Goal: Task Accomplishment & Management: Manage account settings

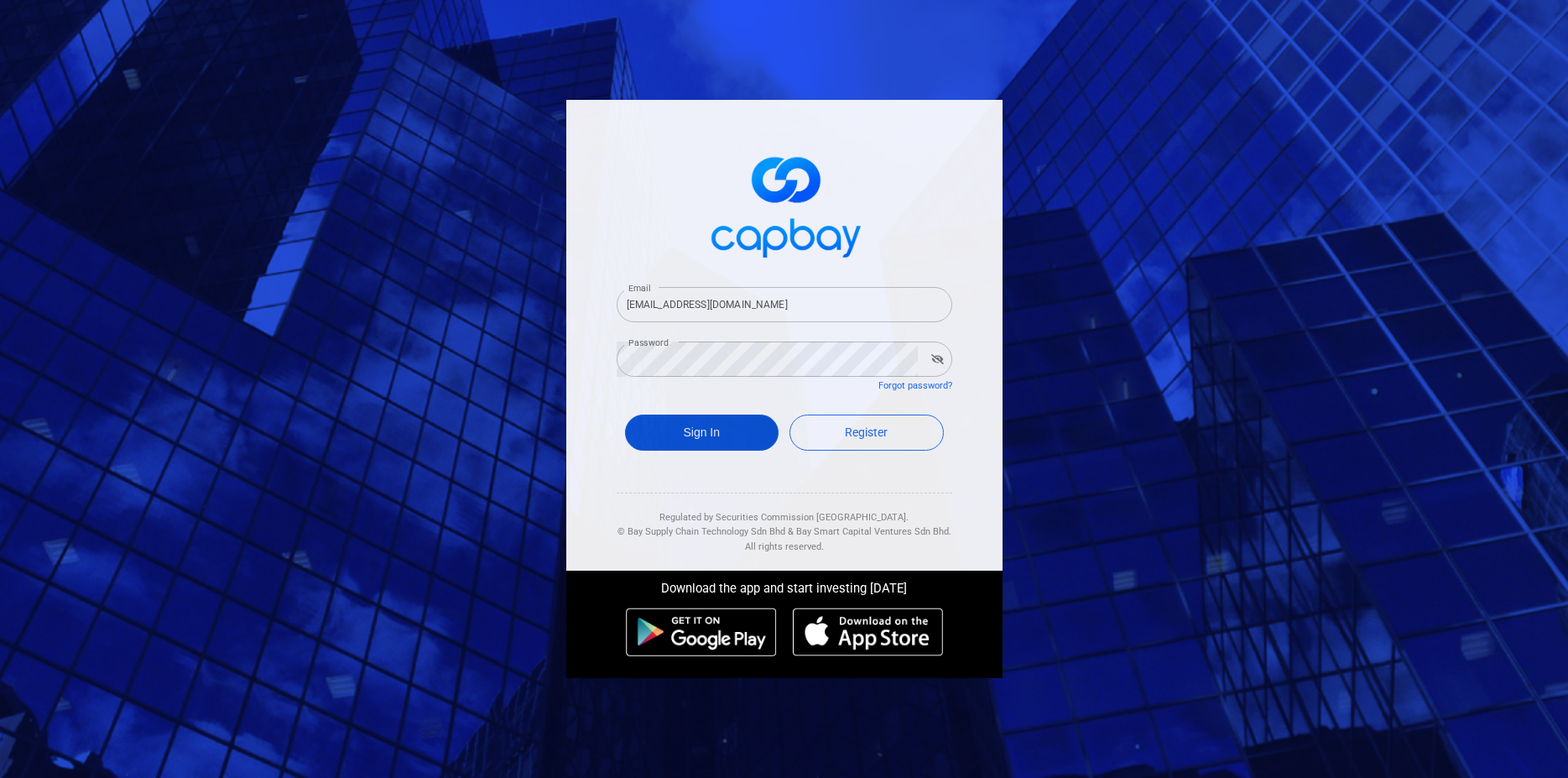
click at [716, 438] on button "Sign In" at bounding box center [702, 432] width 155 height 36
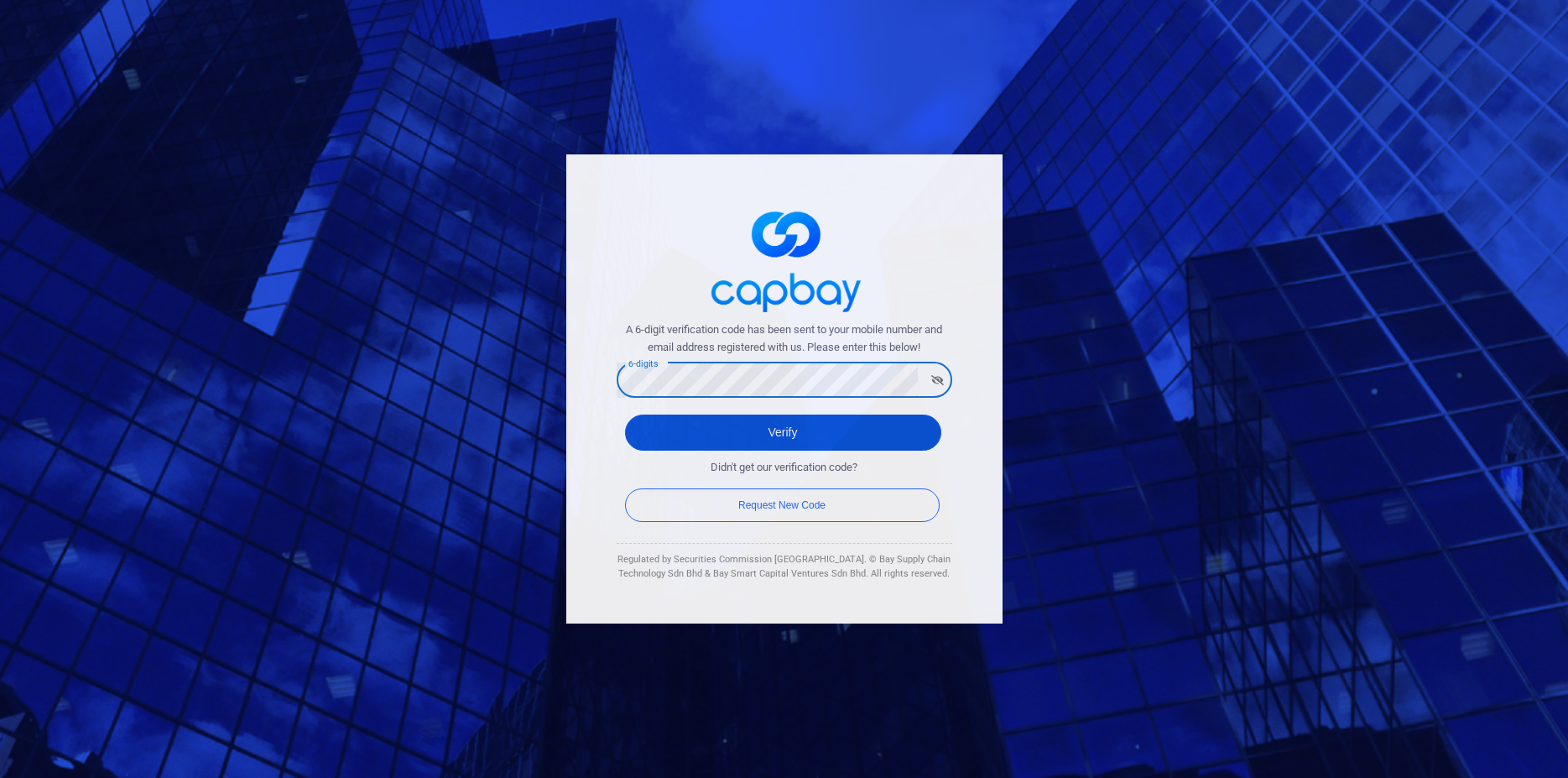
click at [685, 425] on button "Verify" at bounding box center [783, 432] width 316 height 36
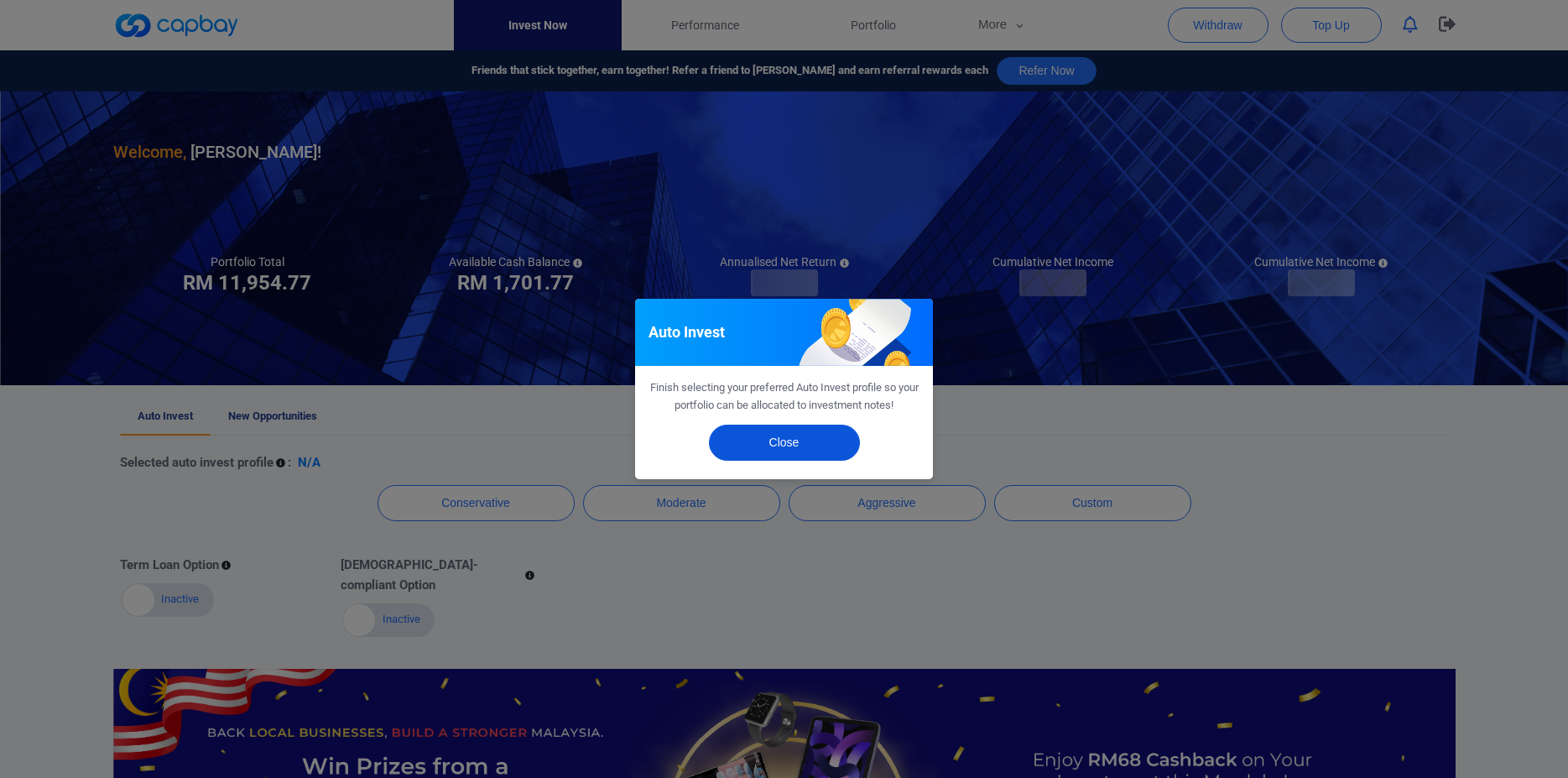
click at [777, 440] on button "Close" at bounding box center [784, 443] width 151 height 36
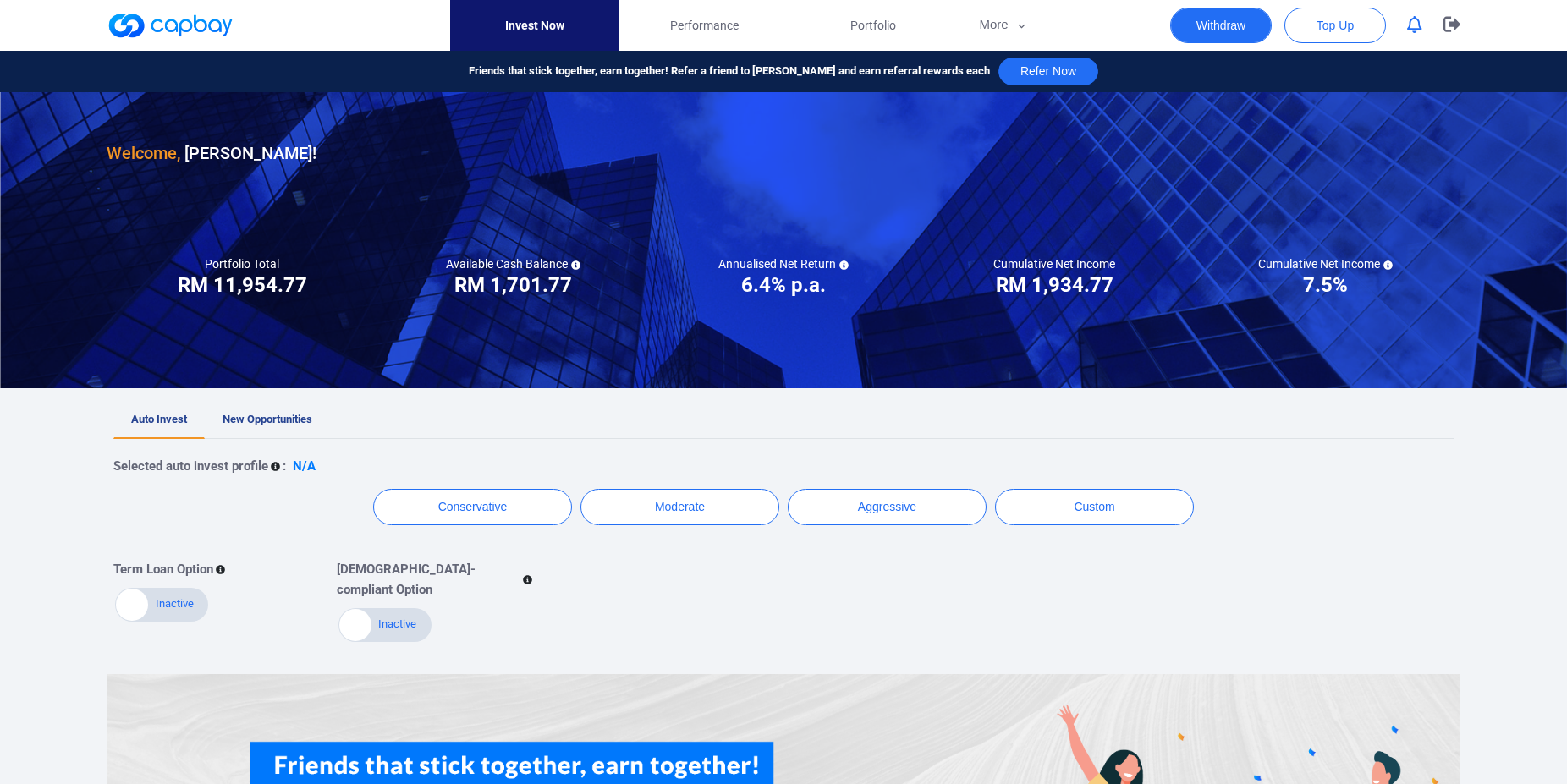
click at [1223, 27] on button "Withdraw" at bounding box center [1220, 25] width 101 height 36
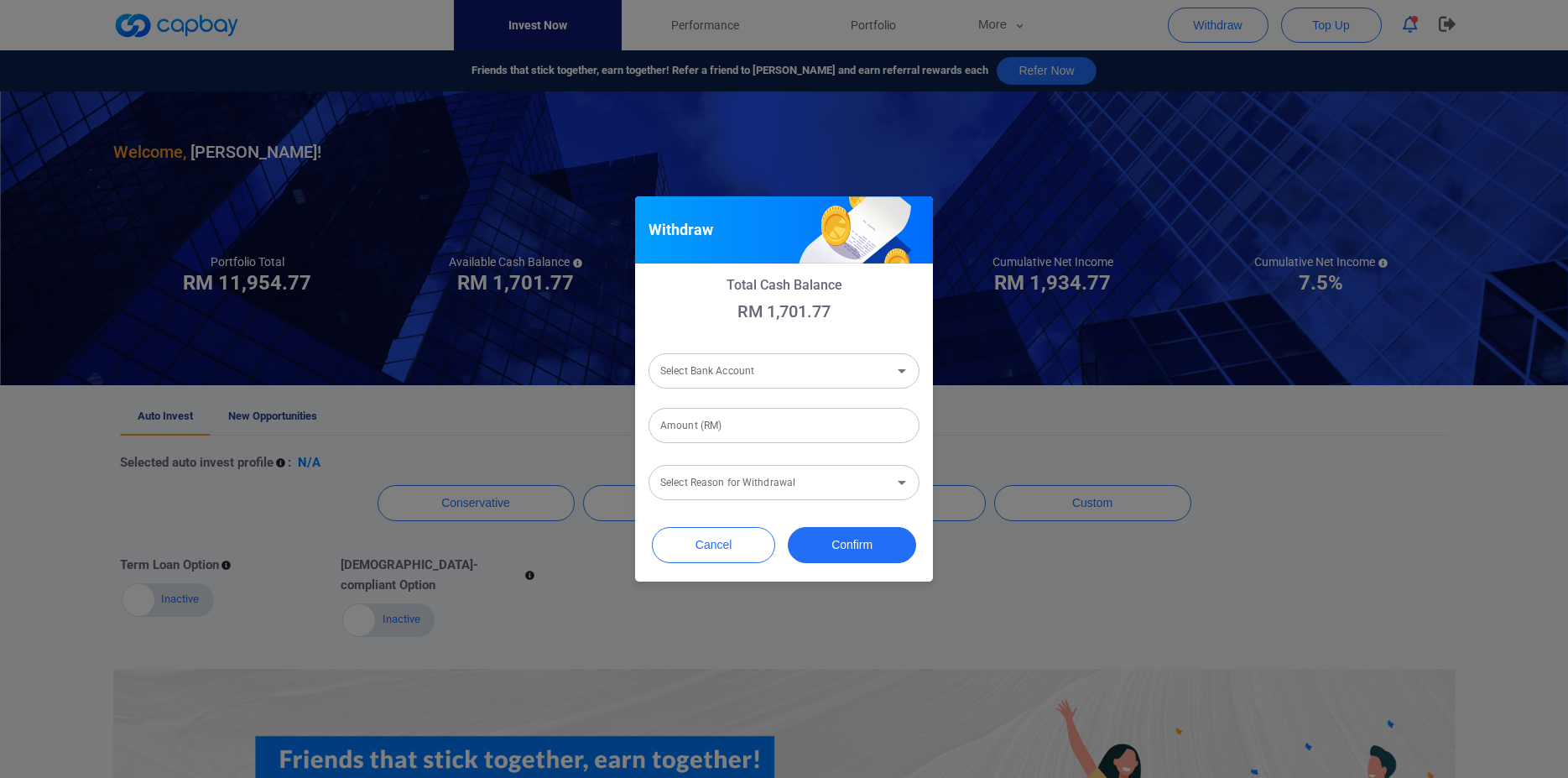
click at [745, 376] on input "Select Bank Account" at bounding box center [770, 371] width 233 height 31
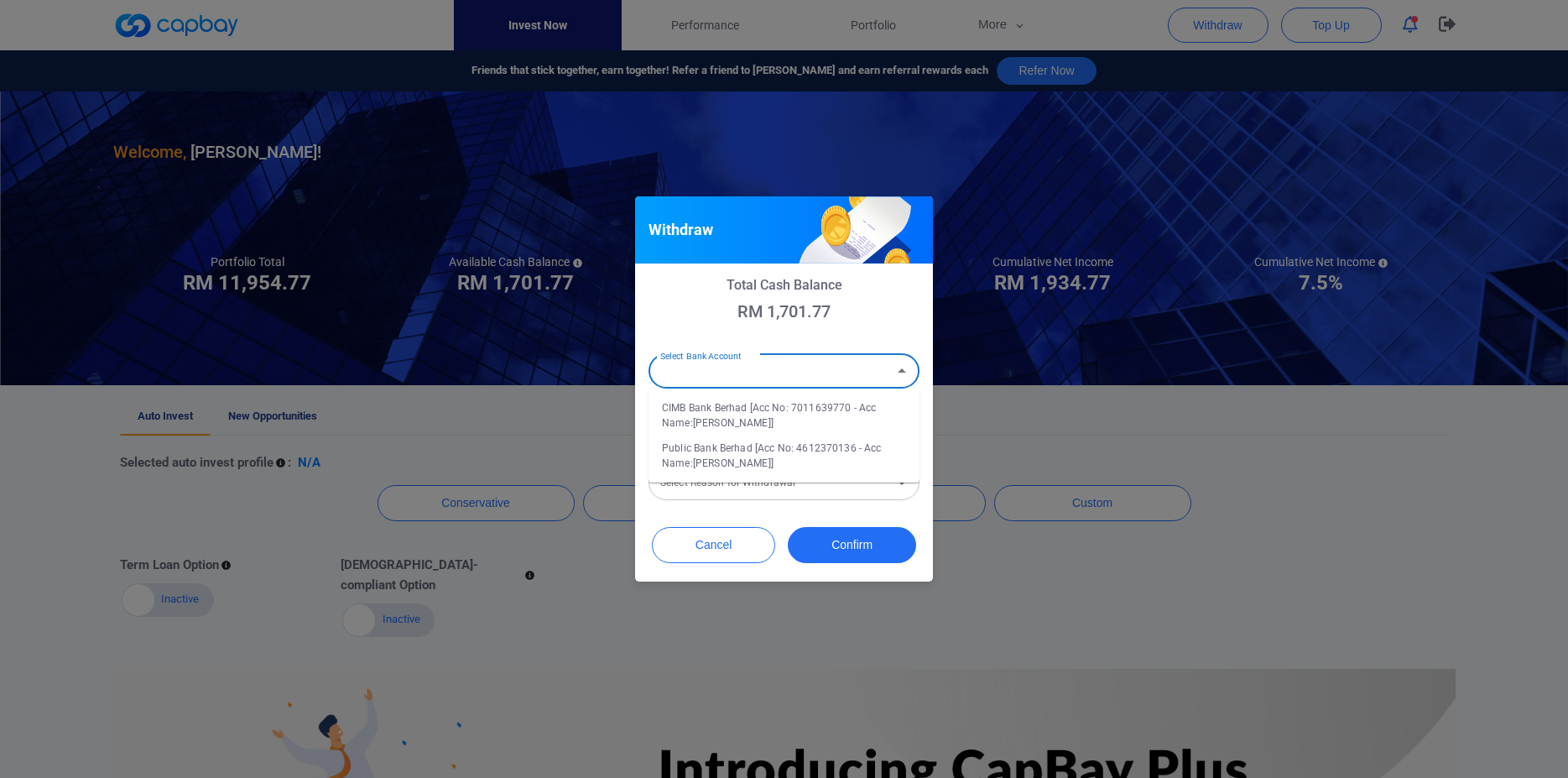
click at [731, 409] on li "CIMB Bank Berhad [Acc No: 7011639770 - Acc Name:LEONG CHIN CHUAN]" at bounding box center [784, 415] width 271 height 40
type input "CIMB Bank Berhad [Acc No: 7011639770 - Acc Name:LEONG CHIN CHUAN]"
click at [696, 431] on input "Amount (RM)" at bounding box center [784, 426] width 271 height 35
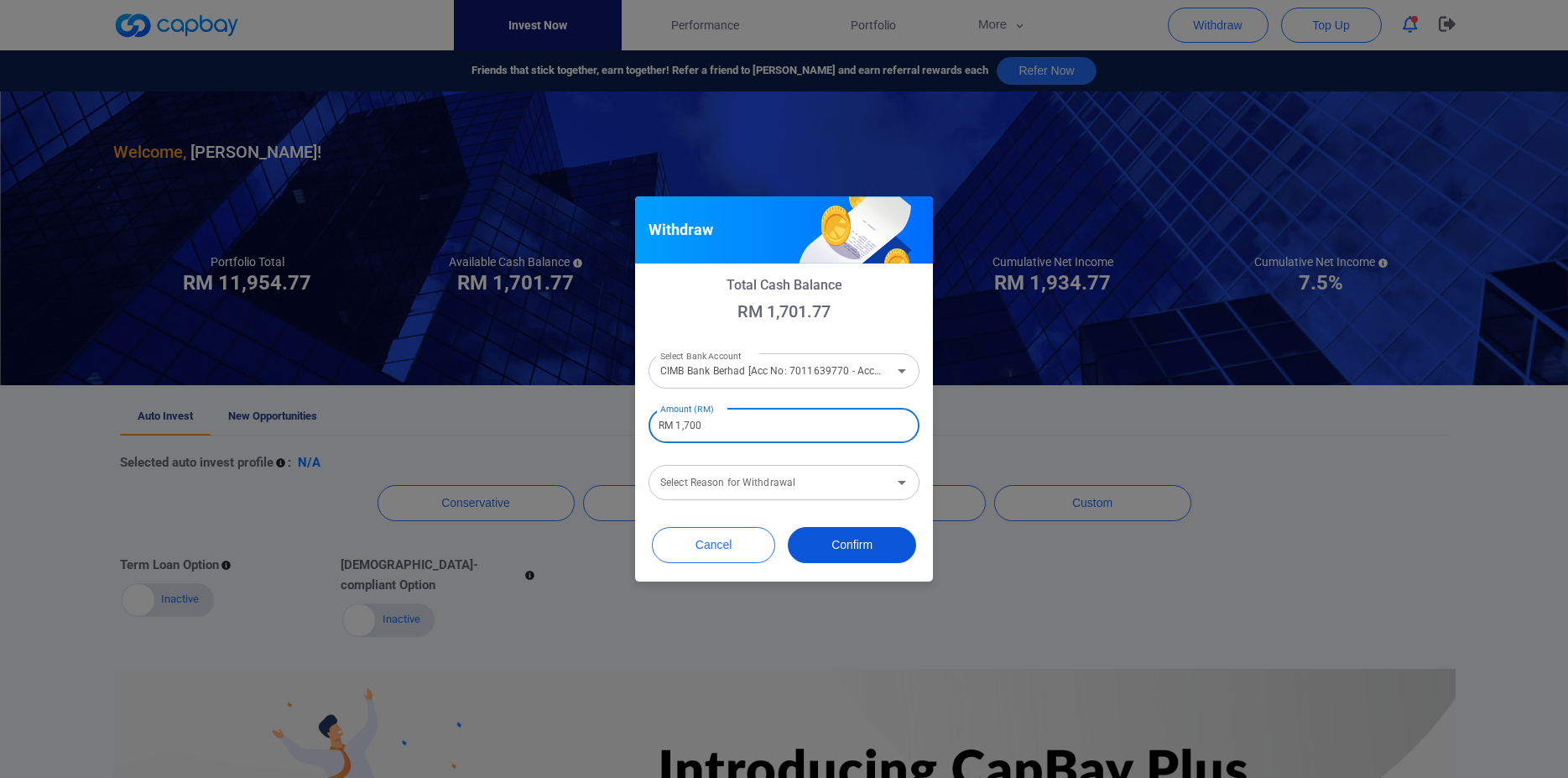
type input "RM 1,700"
click at [836, 540] on button "Confirm" at bounding box center [851, 545] width 128 height 36
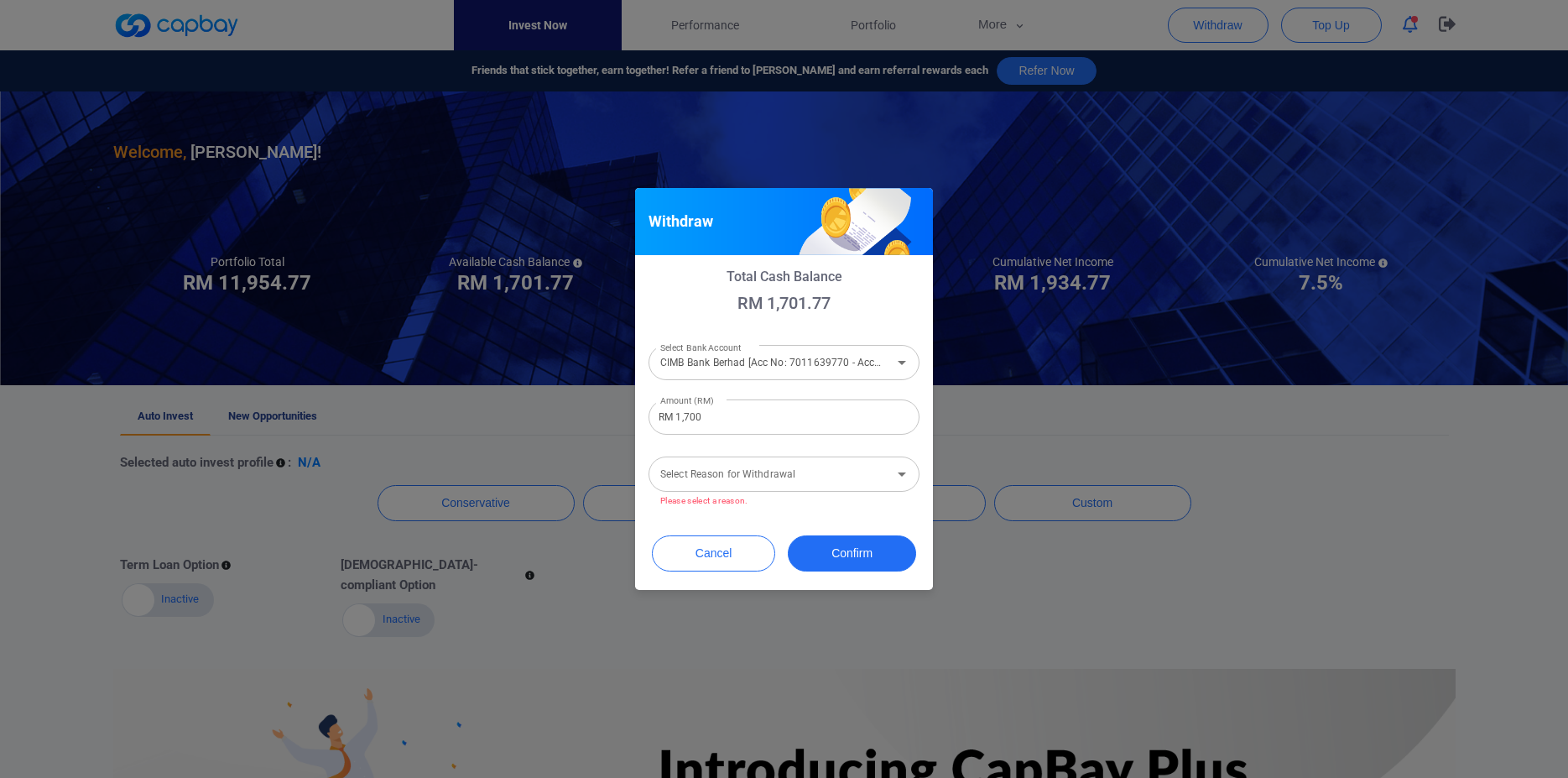
click at [753, 470] on input "Select Reason for Withdrawal" at bounding box center [770, 475] width 233 height 31
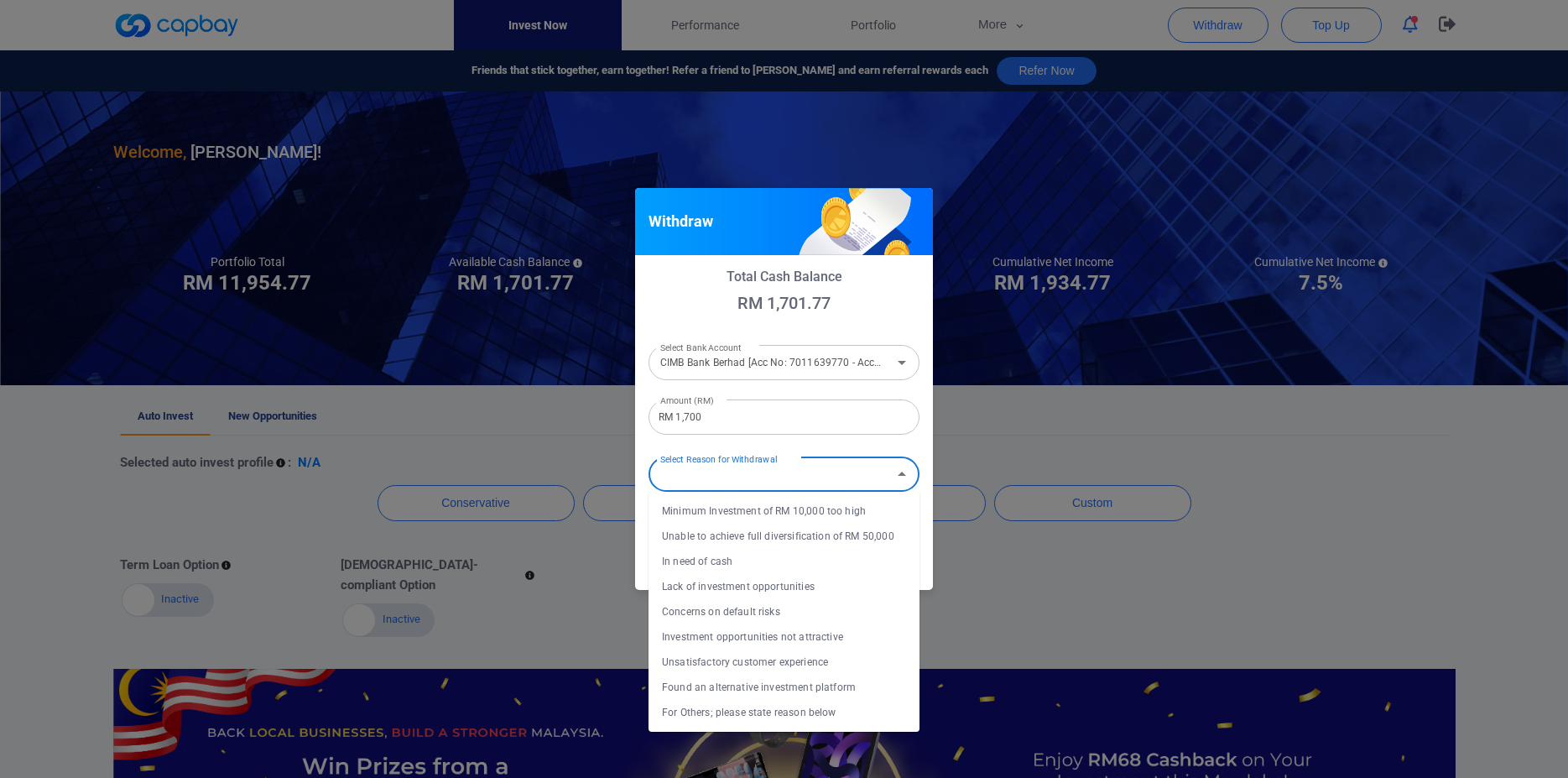
click at [717, 556] on li "In need of cash" at bounding box center [784, 561] width 271 height 25
type input "In need of cash"
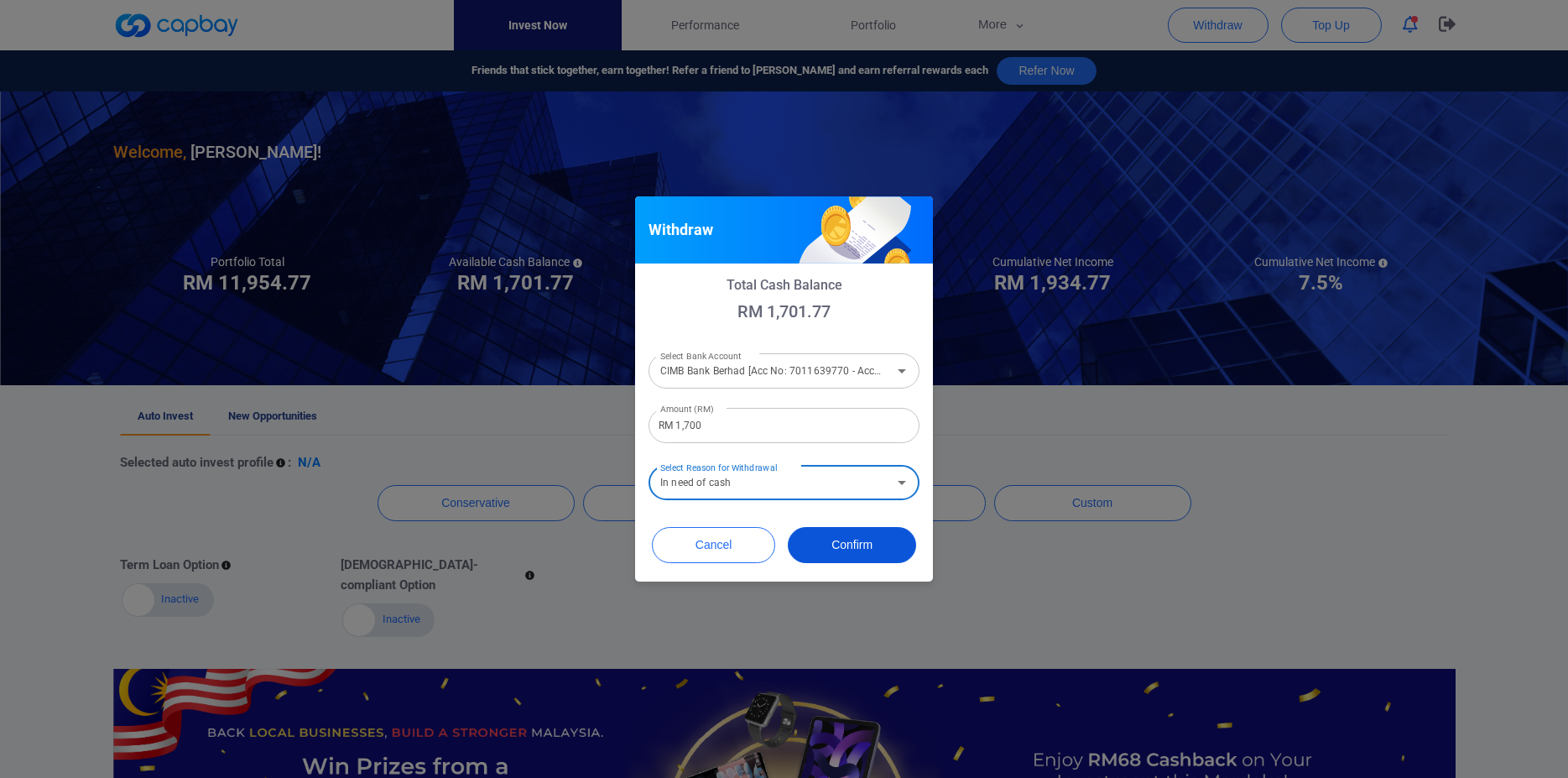
click at [897, 542] on button "Confirm" at bounding box center [851, 545] width 128 height 36
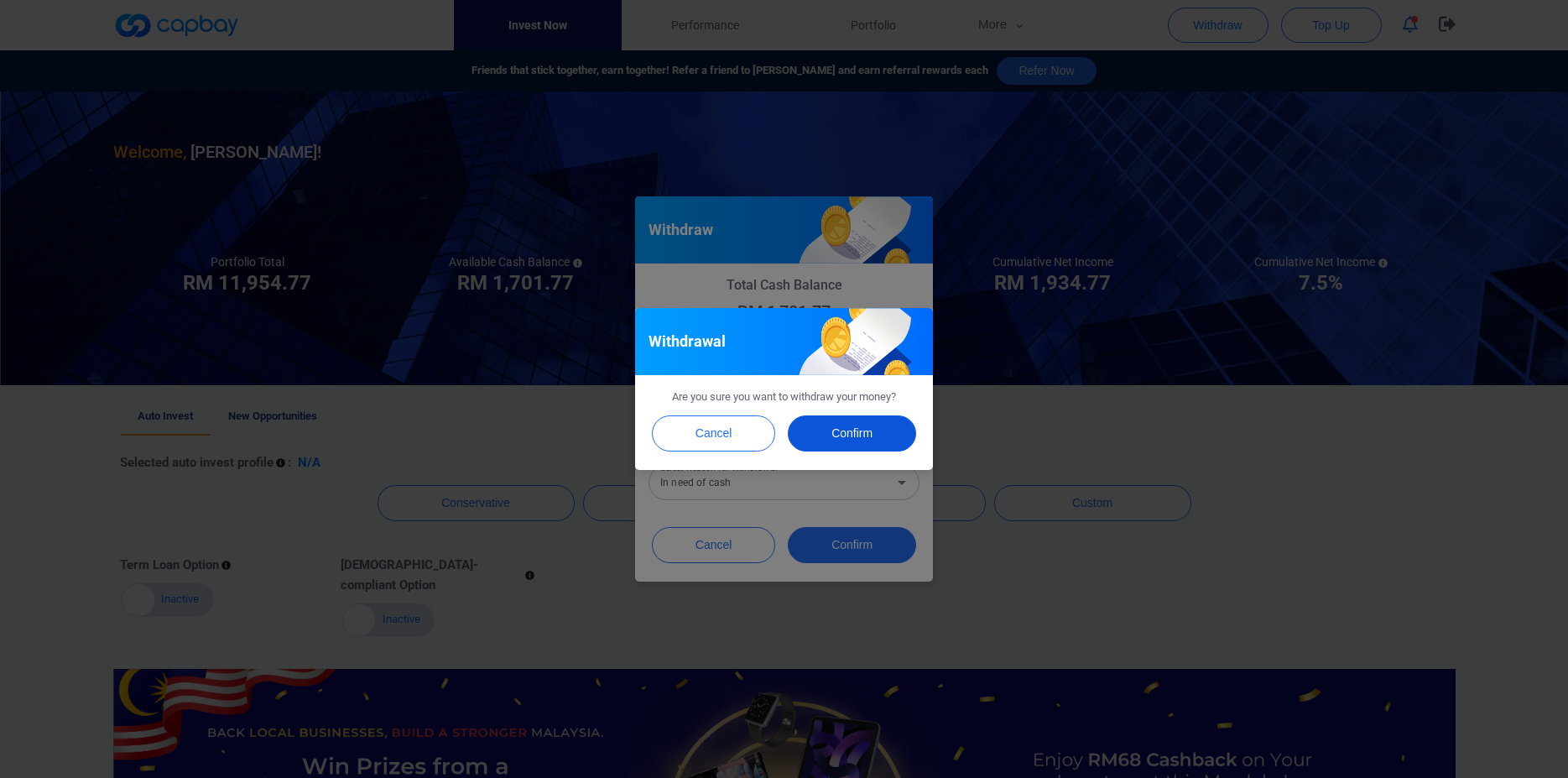
click at [854, 427] on button "Confirm" at bounding box center [851, 433] width 128 height 36
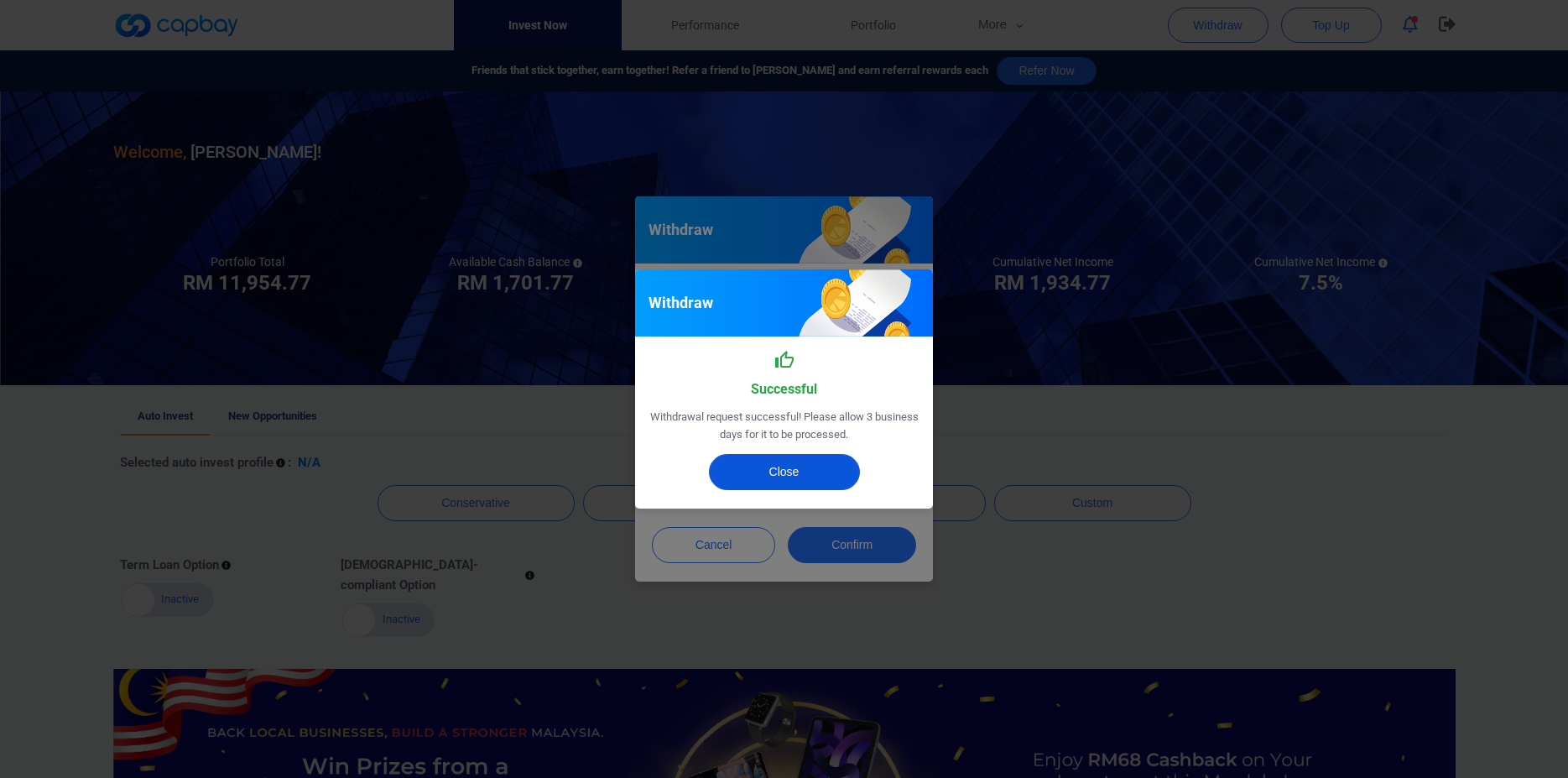
click at [794, 472] on button "Close" at bounding box center [784, 472] width 151 height 36
